Goal: Information Seeking & Learning: Learn about a topic

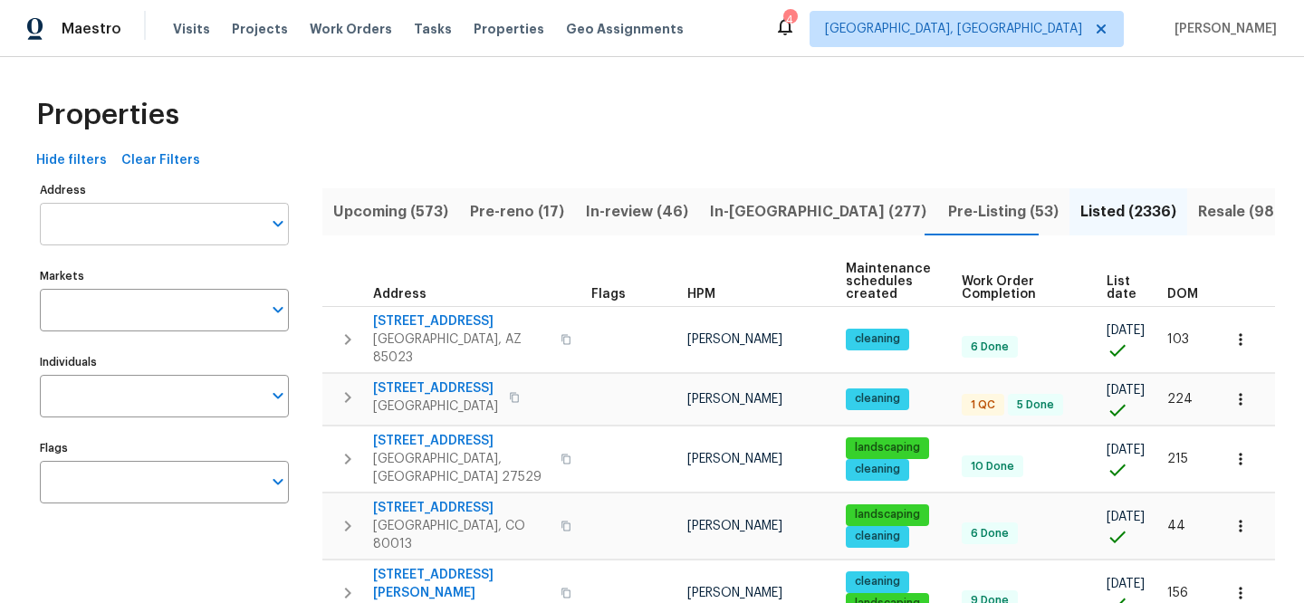
click at [155, 217] on input "Address" at bounding box center [151, 224] width 222 height 43
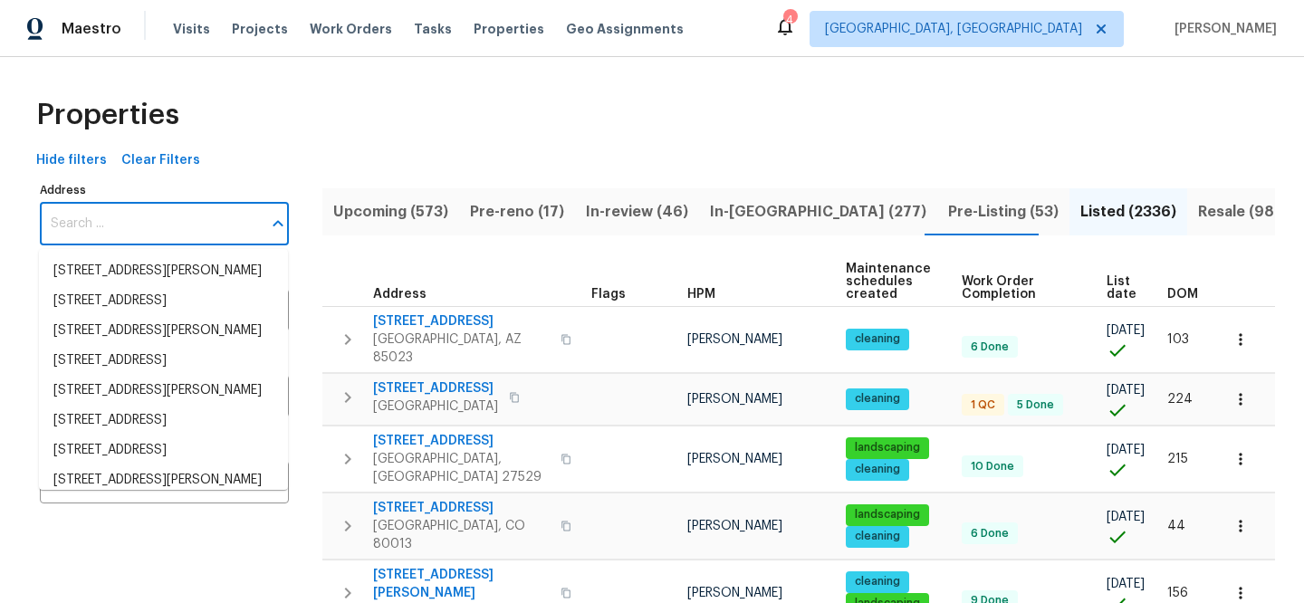
paste input "9 HILLSIDE AVE, BRAINTREE, MA 02184"
type input "9 HILLSIDE AVE, BRAINTREE, MA 02184"
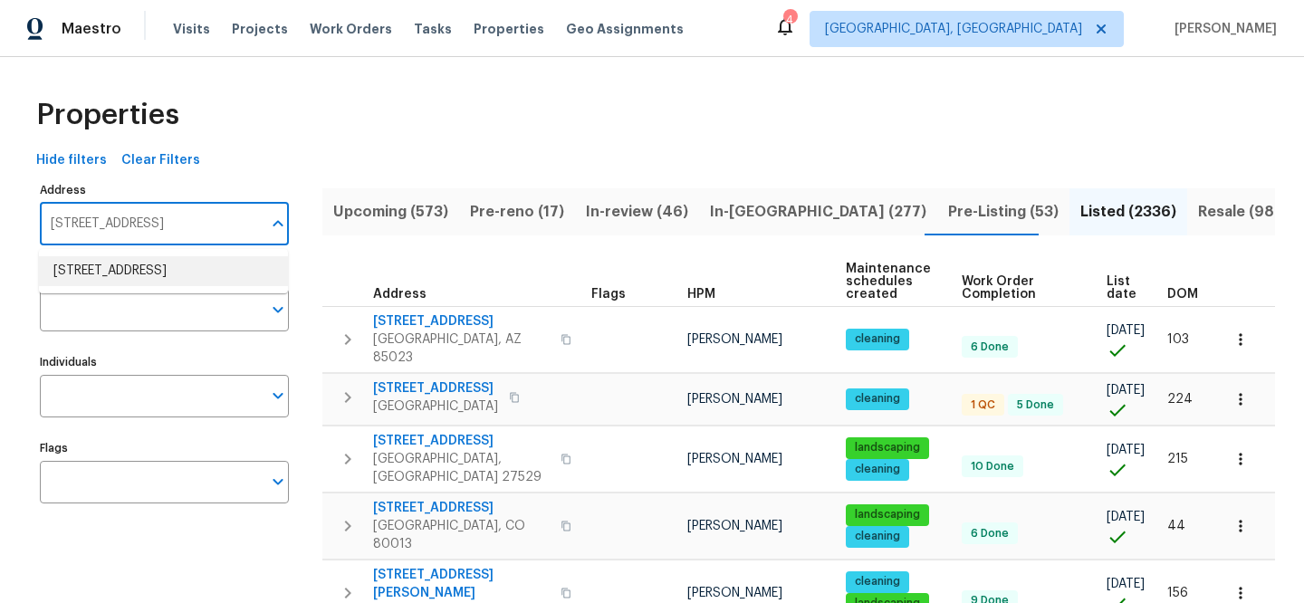
click at [230, 270] on li "9 Hillside Ave Braintree MA 02184" at bounding box center [163, 271] width 249 height 30
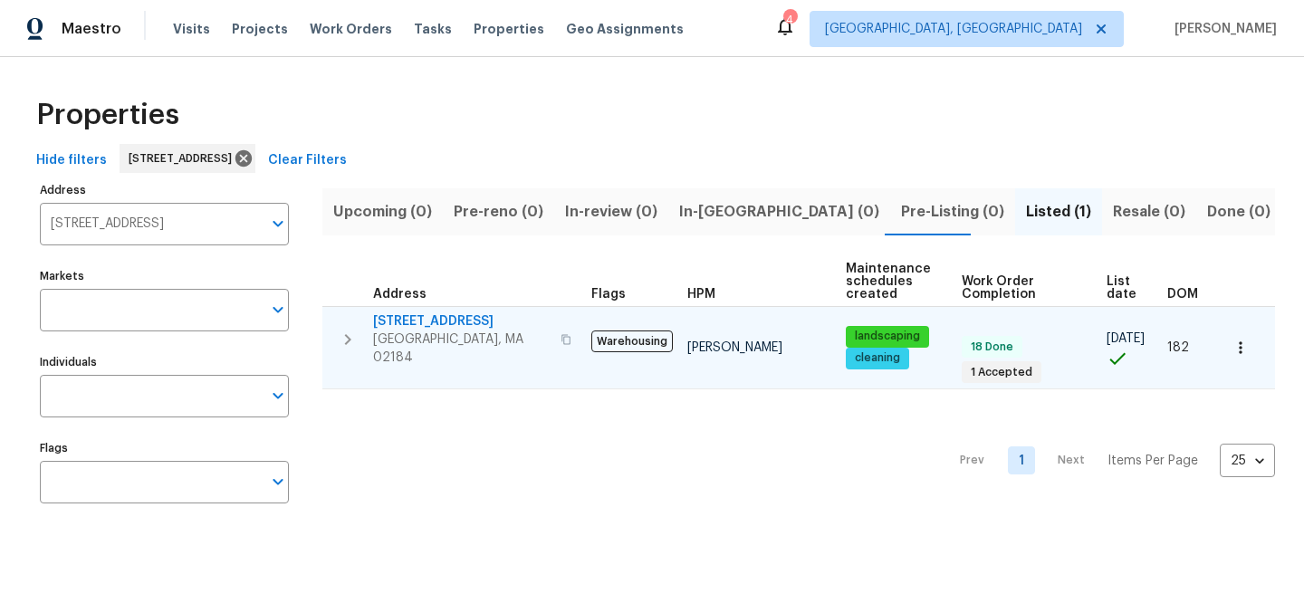
click at [436, 318] on span "[STREET_ADDRESS]" at bounding box center [461, 321] width 177 height 18
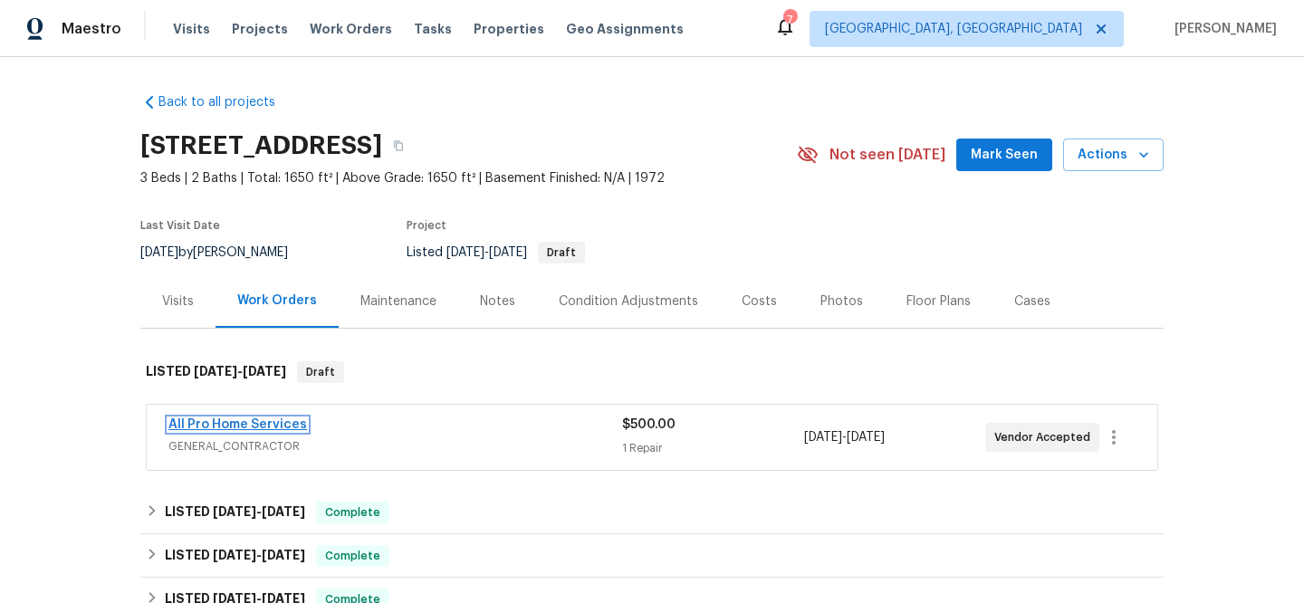
click at [231, 423] on link "All Pro Home Services" at bounding box center [237, 424] width 139 height 13
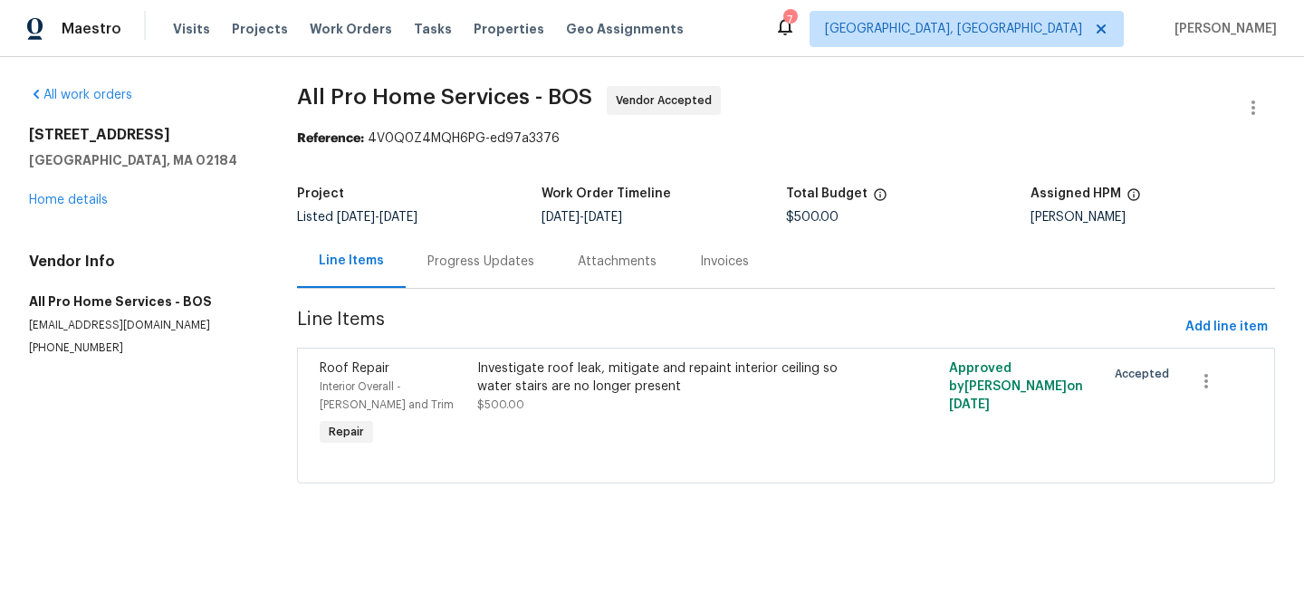
click at [629, 378] on div "Investigate roof leak, mitigate and repaint interior ceiling so water stairs ar…" at bounding box center [668, 378] width 382 height 36
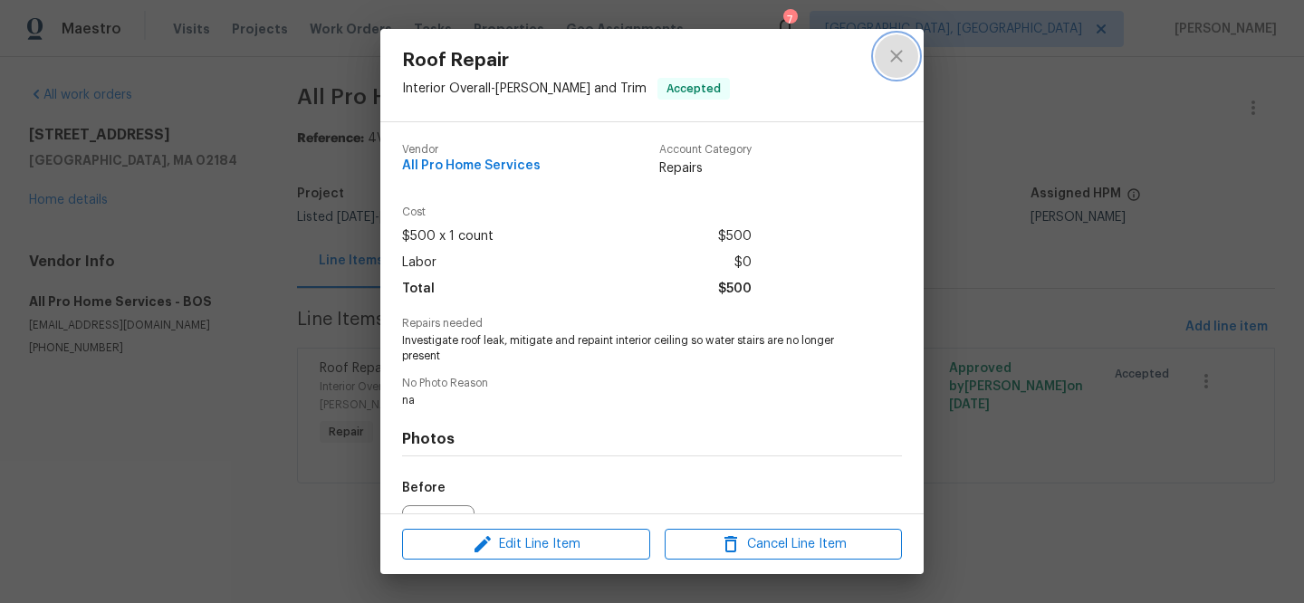
click at [893, 53] on icon "close" at bounding box center [896, 56] width 12 height 12
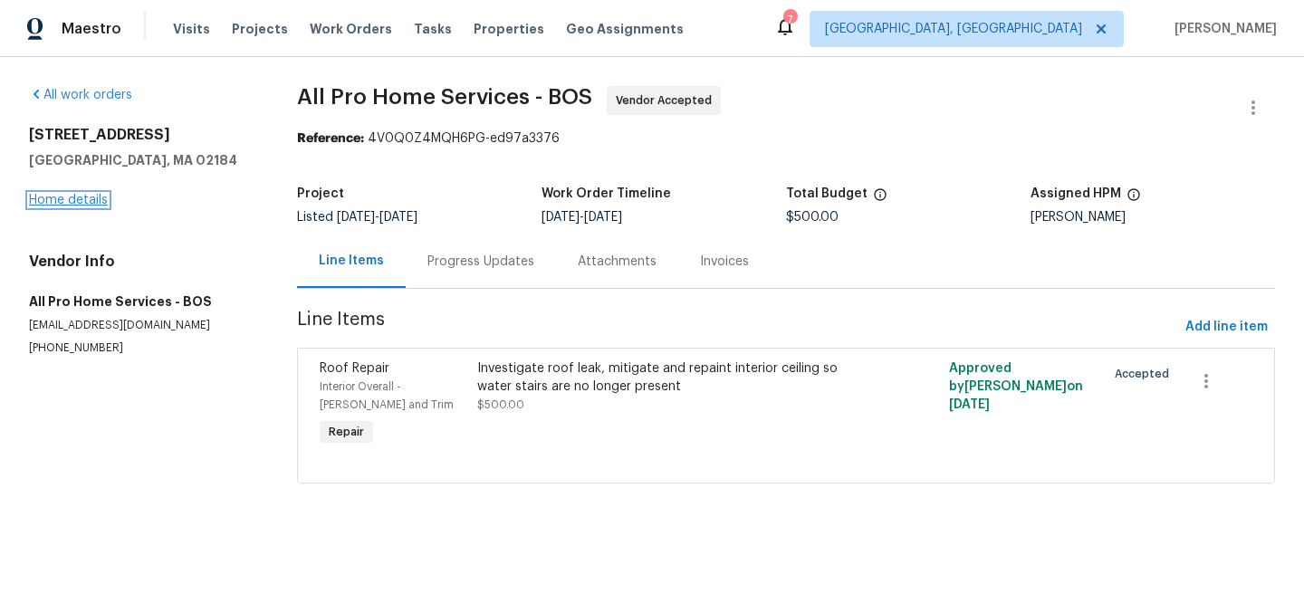
click at [87, 202] on link "Home details" at bounding box center [68, 200] width 79 height 13
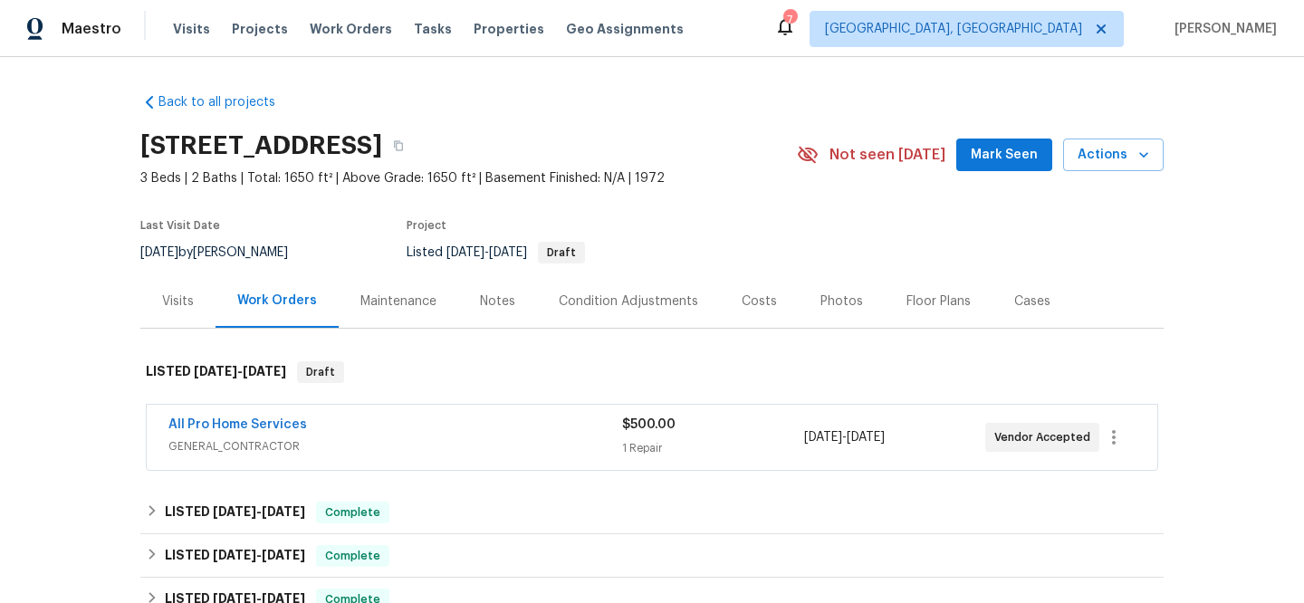
click at [178, 298] on div "Visits" at bounding box center [178, 302] width 32 height 18
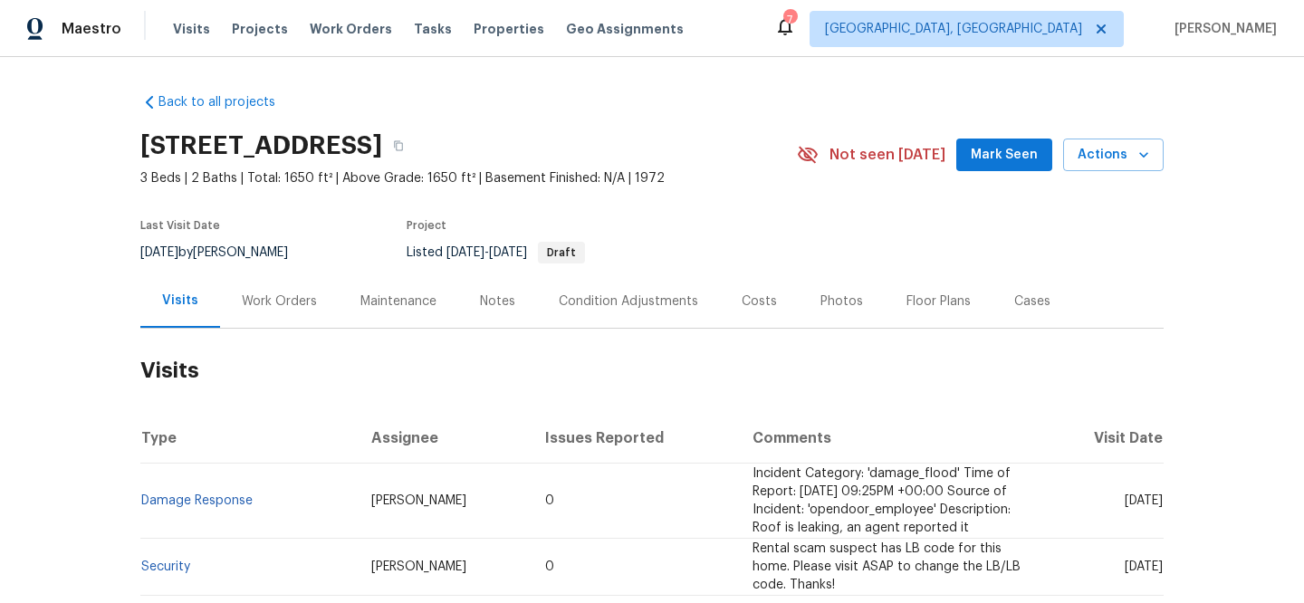
click at [279, 303] on div "Work Orders" at bounding box center [279, 302] width 75 height 18
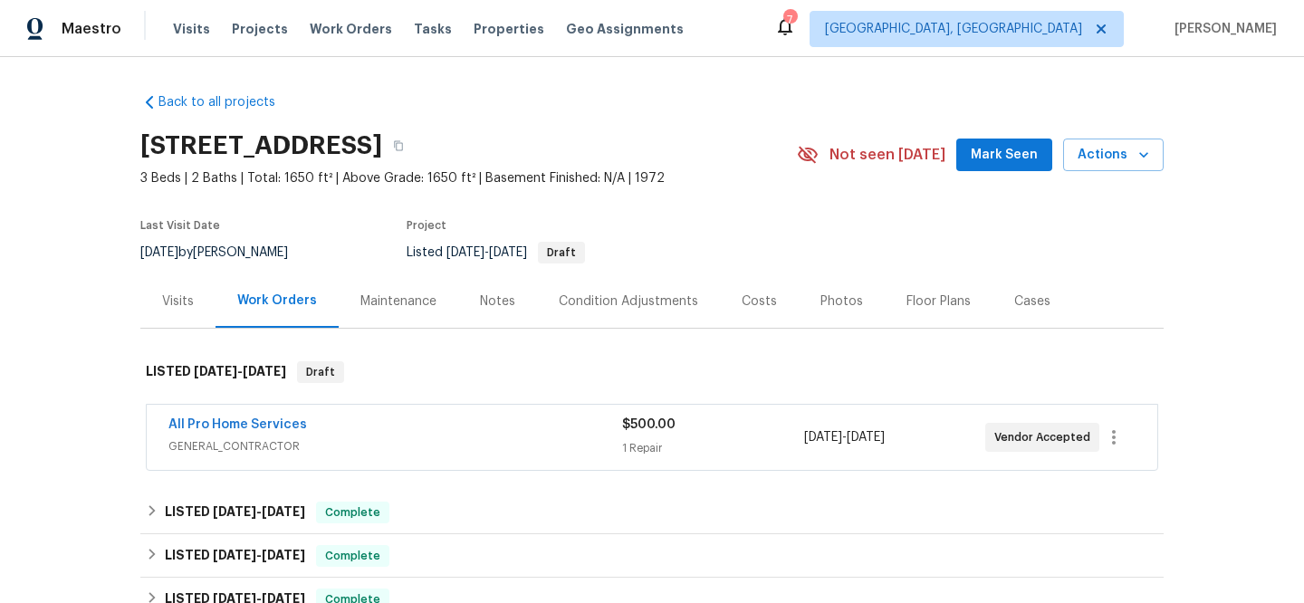
click at [188, 303] on div "Visits" at bounding box center [177, 300] width 75 height 53
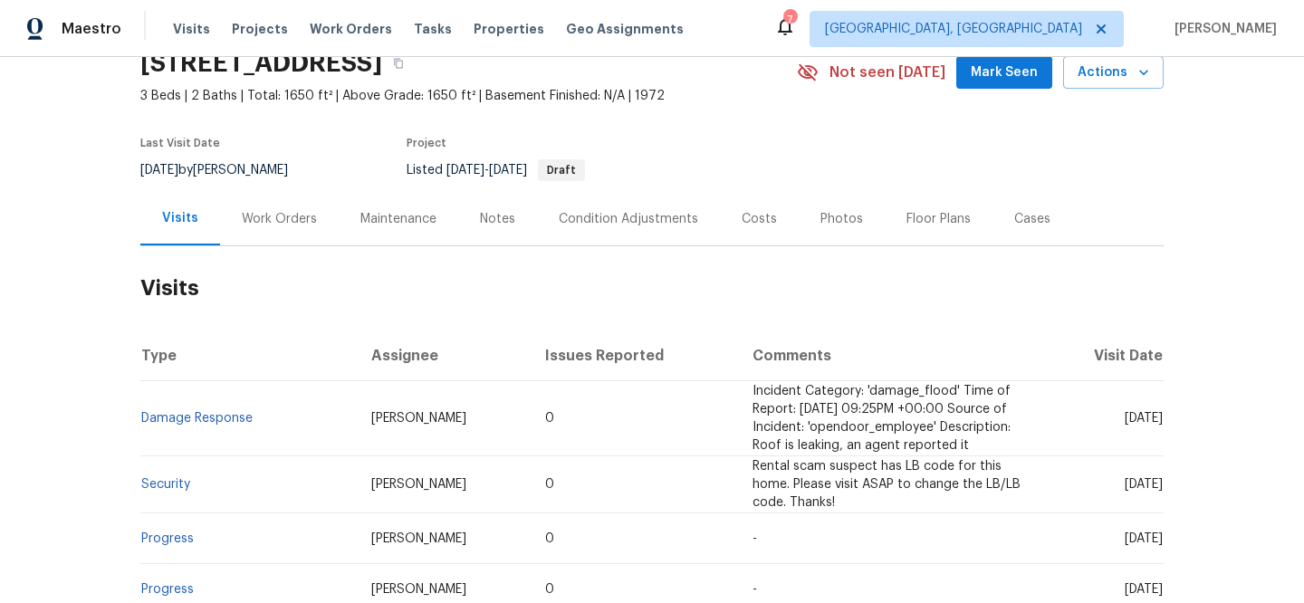
scroll to position [98, 0]
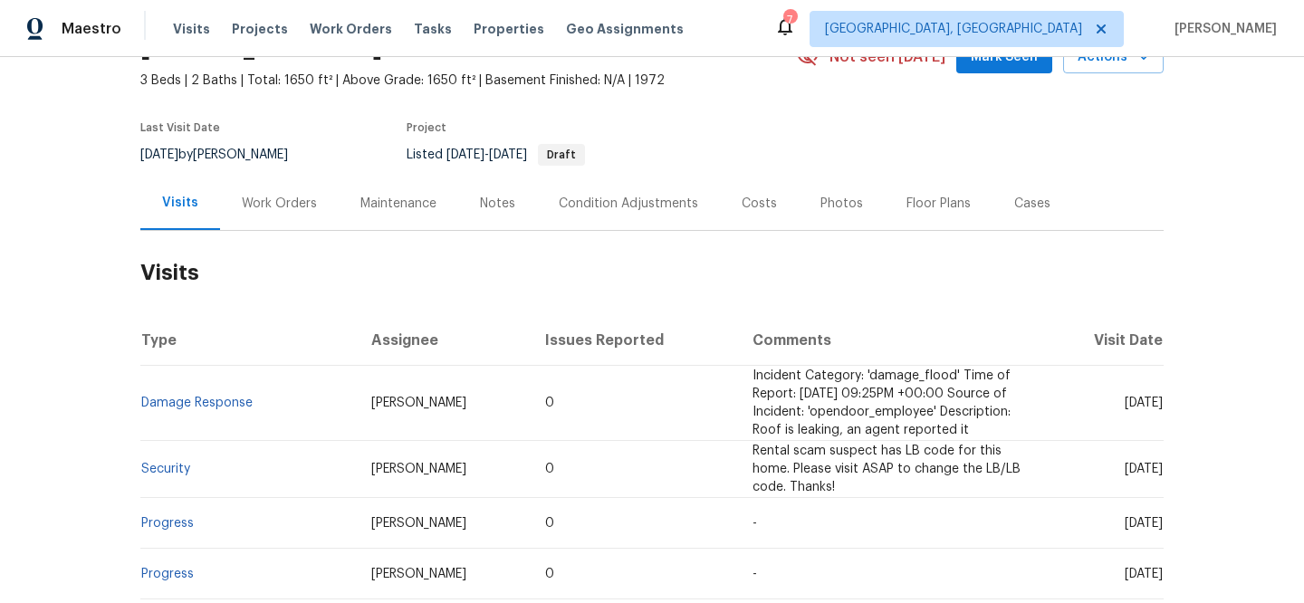
click at [264, 210] on div "Work Orders" at bounding box center [279, 204] width 75 height 18
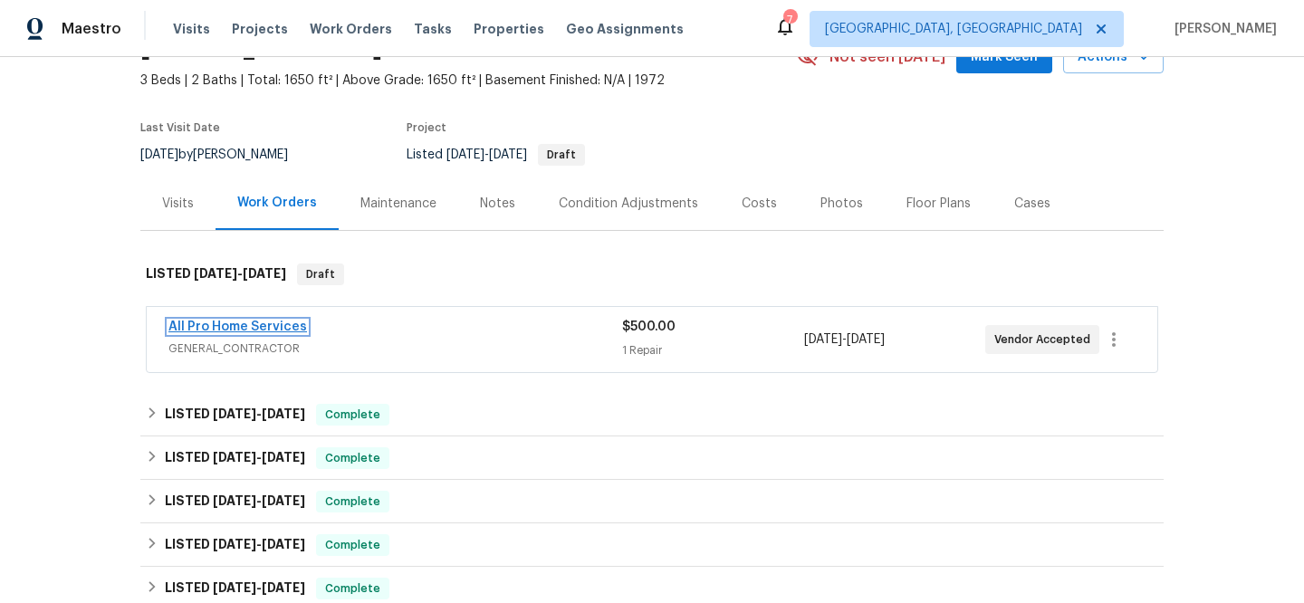
click at [267, 325] on link "All Pro Home Services" at bounding box center [237, 327] width 139 height 13
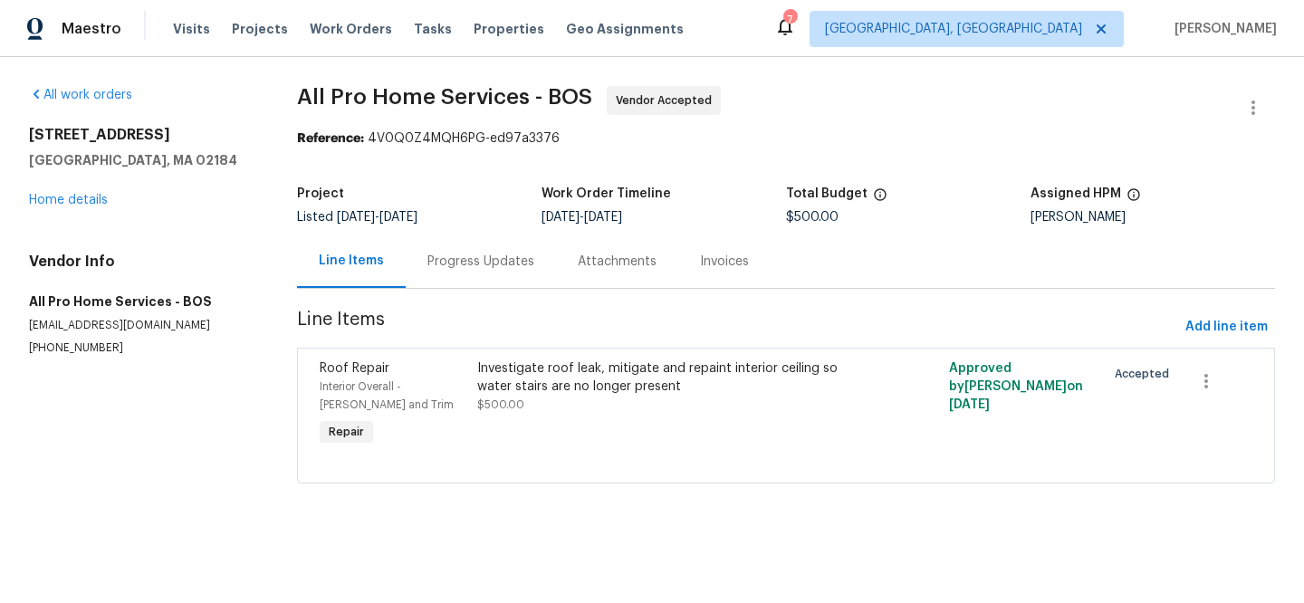
click at [636, 379] on div "Investigate roof leak, mitigate and repaint interior ceiling so water stairs ar…" at bounding box center [668, 378] width 382 height 36
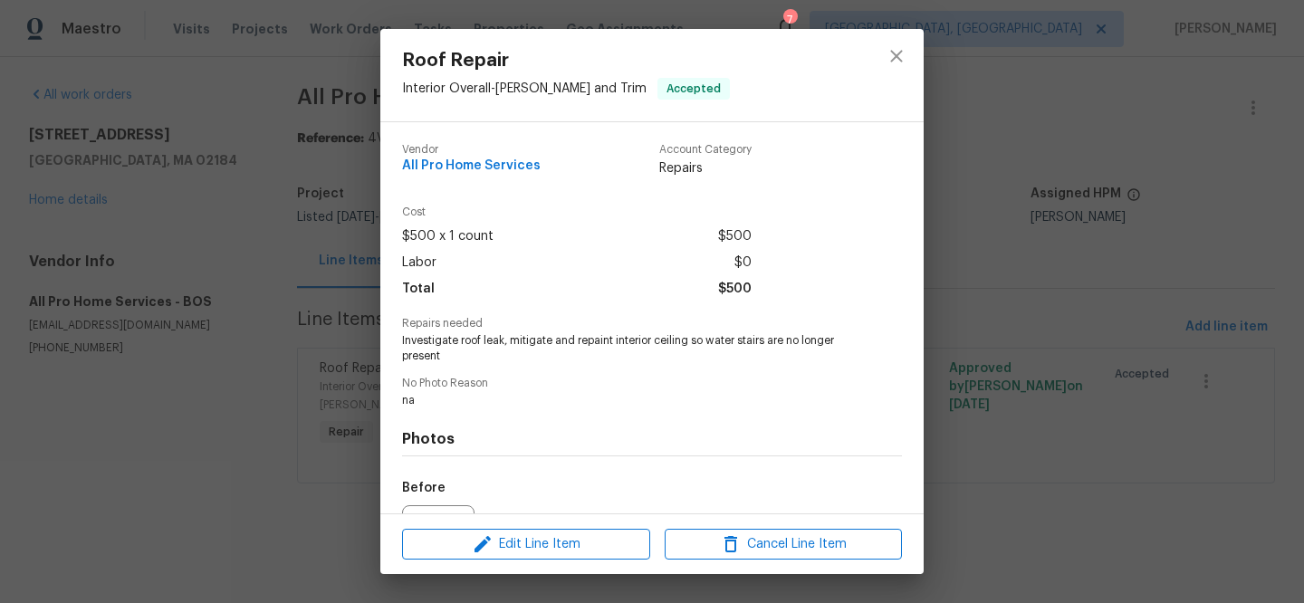
click at [1056, 253] on div "Roof Repair Interior Overall - [PERSON_NAME] and Trim Accepted Vendor All Pro H…" at bounding box center [652, 301] width 1304 height 603
